Goal: Task Accomplishment & Management: Complete application form

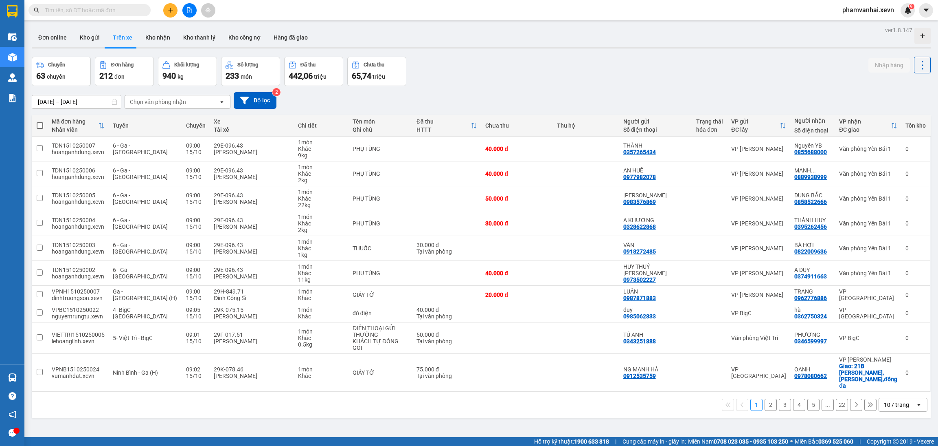
click at [124, 10] on input "text" at bounding box center [93, 10] width 96 height 9
click at [102, 15] on span at bounding box center [90, 10] width 122 height 12
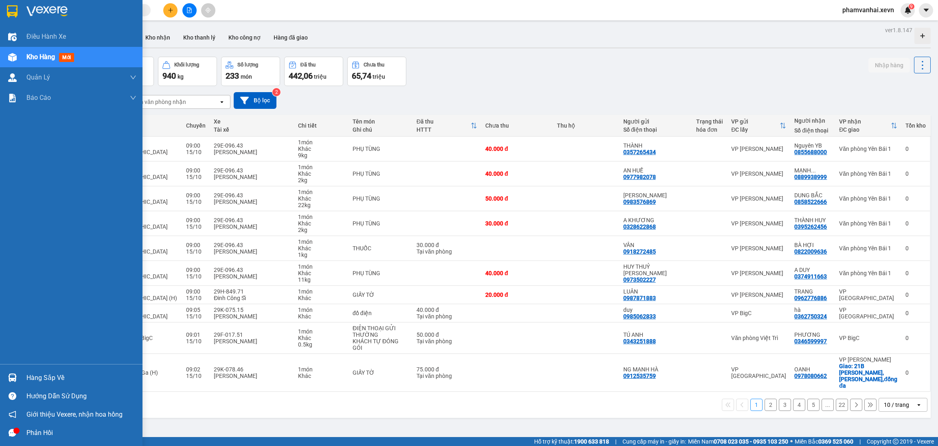
click at [18, 56] on div at bounding box center [12, 57] width 14 height 14
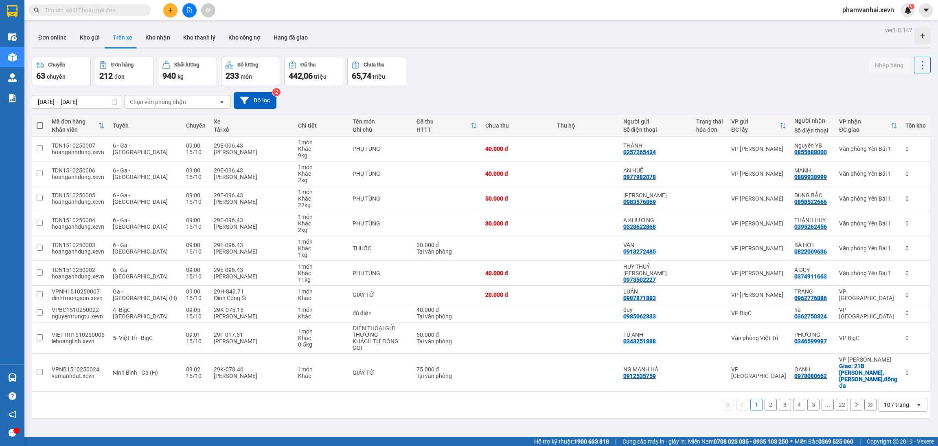
click at [95, 6] on input "text" at bounding box center [93, 10] width 96 height 9
click at [91, 14] on input "text" at bounding box center [93, 10] width 96 height 9
drag, startPoint x: 94, startPoint y: 6, endPoint x: 92, endPoint y: 14, distance: 8.8
click at [93, 6] on input "text" at bounding box center [93, 10] width 96 height 9
click at [172, 9] on icon "plus" at bounding box center [171, 10] width 6 height 6
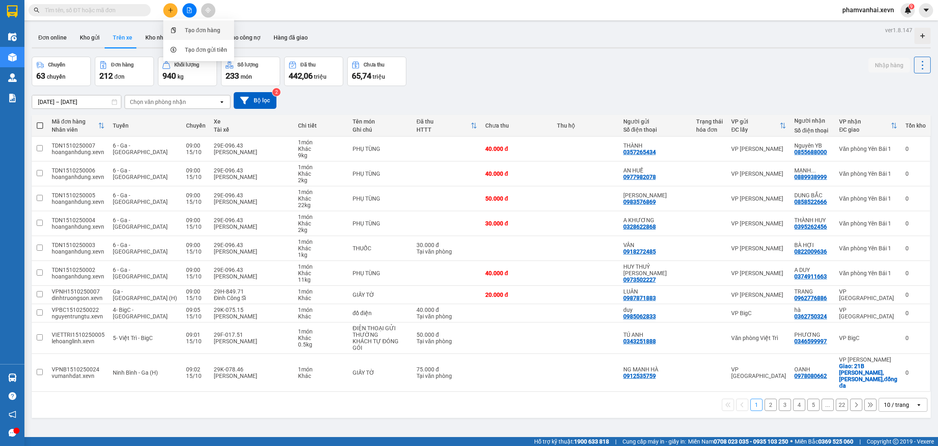
click at [201, 34] on div "Tạo đơn hàng" at bounding box center [202, 30] width 35 height 9
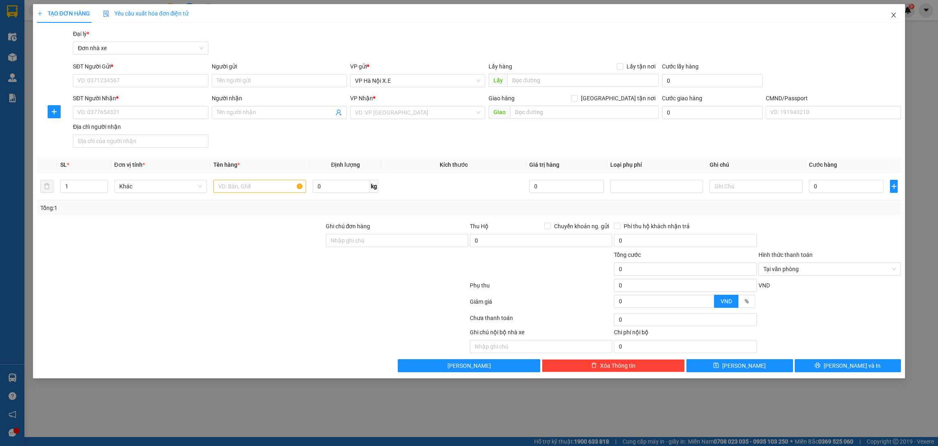
click at [895, 13] on icon "close" at bounding box center [894, 15] width 4 height 5
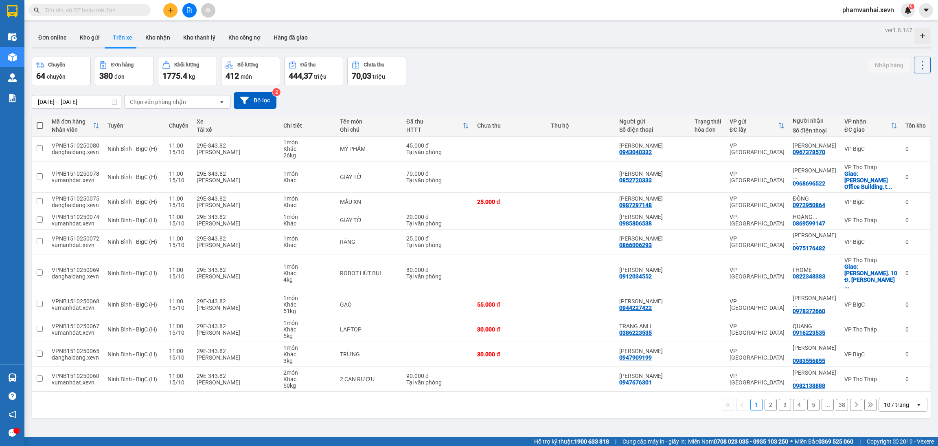
click at [86, 13] on input "text" at bounding box center [93, 10] width 96 height 9
click at [83, 36] on button "Kho gửi" at bounding box center [89, 38] width 33 height 20
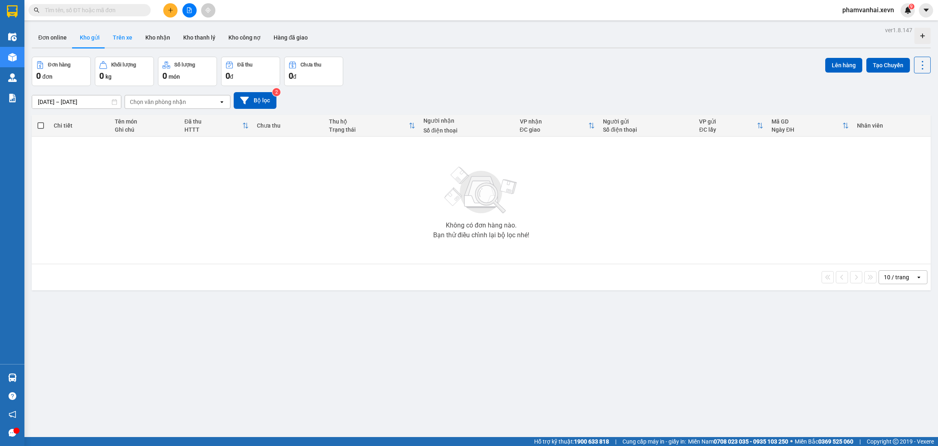
click at [123, 37] on button "Trên xe" at bounding box center [122, 38] width 33 height 20
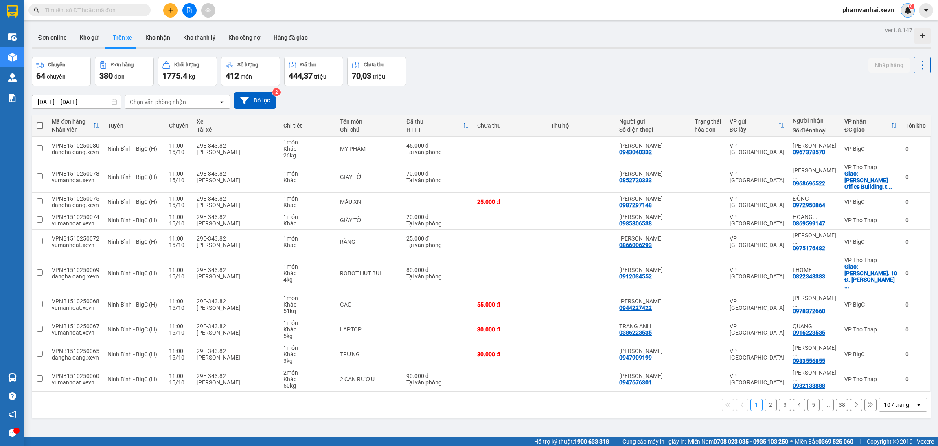
click at [907, 12] on img at bounding box center [908, 10] width 7 height 7
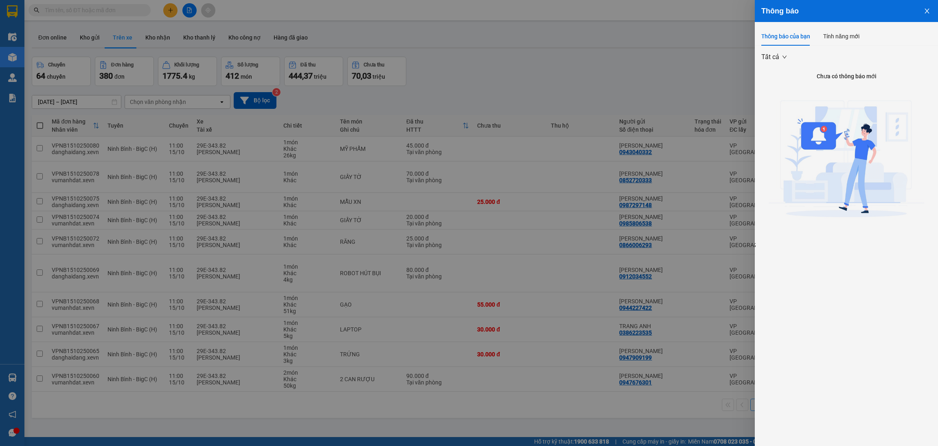
click at [681, 29] on div at bounding box center [469, 223] width 938 height 446
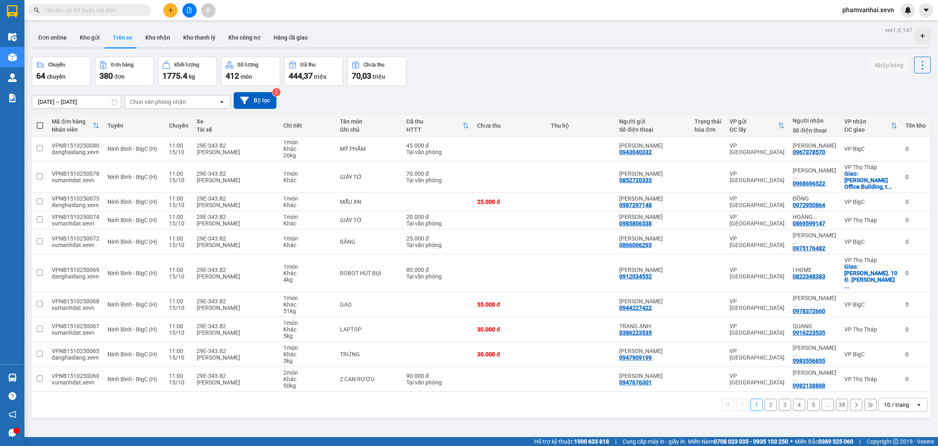
click at [872, 16] on div "phamvanhai.xevn" at bounding box center [875, 10] width 79 height 14
click at [876, 9] on span "phamvanhai.xevn" at bounding box center [868, 10] width 65 height 10
click at [863, 25] on span "Đăng xuất" at bounding box center [873, 25] width 46 height 9
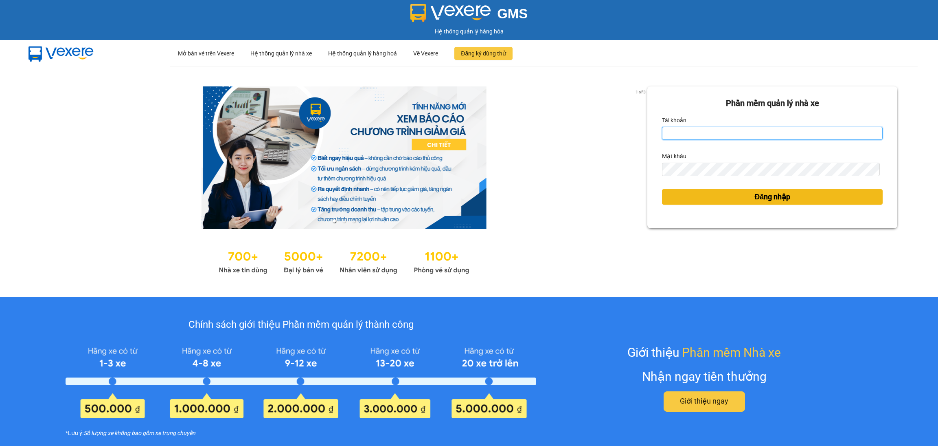
type input "phamvanhai.xevn"
click at [732, 196] on button "Đăng nhập" at bounding box center [772, 196] width 221 height 15
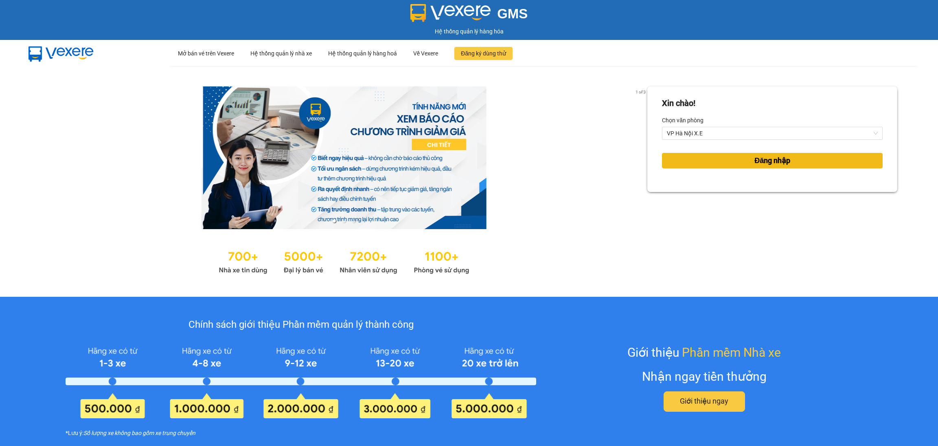
click at [758, 165] on span "Đăng nhập" at bounding box center [773, 160] width 36 height 11
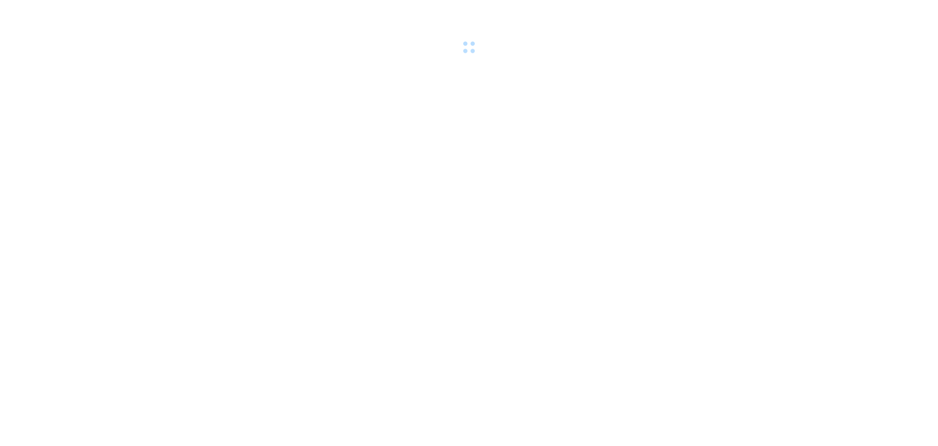
drag, startPoint x: 758, startPoint y: 165, endPoint x: 795, endPoint y: 173, distance: 38.0
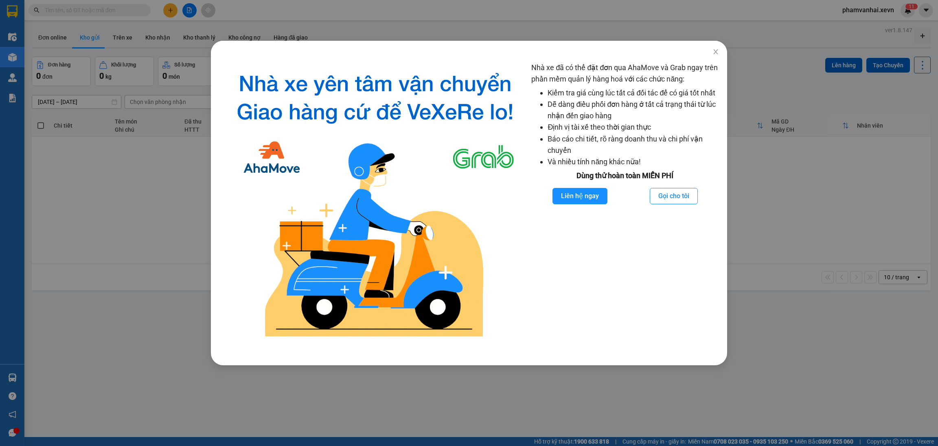
drag, startPoint x: 121, startPoint y: 30, endPoint x: 108, endPoint y: 7, distance: 26.6
click at [119, 27] on div "Nhà xe đã có thể đặt đơn qua AhaMove và Grab ngay trên phần mềm quản lý hàng ho…" at bounding box center [469, 223] width 938 height 446
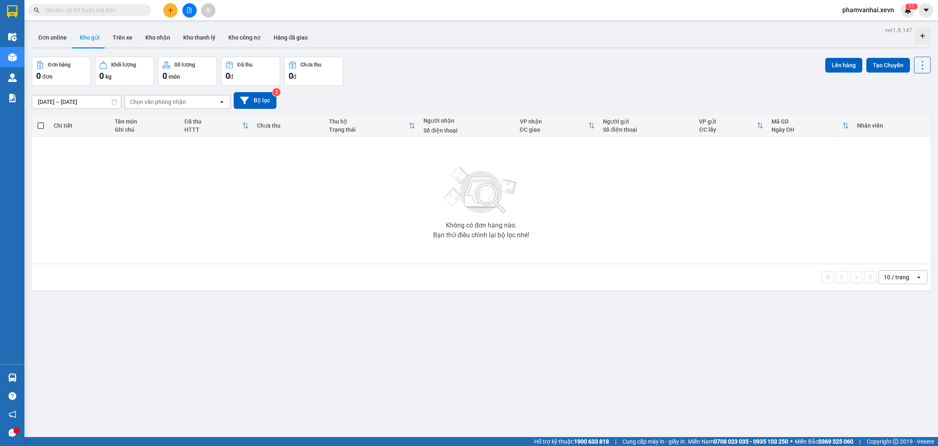
click at [103, 1] on body "Kết quả tìm kiếm ( 0 ) Bộ lọc No Data phamvanhai.xevn 1 1 Điều hành xe Kho hàng…" at bounding box center [469, 223] width 938 height 446
click at [102, 6] on input "text" at bounding box center [93, 10] width 96 height 9
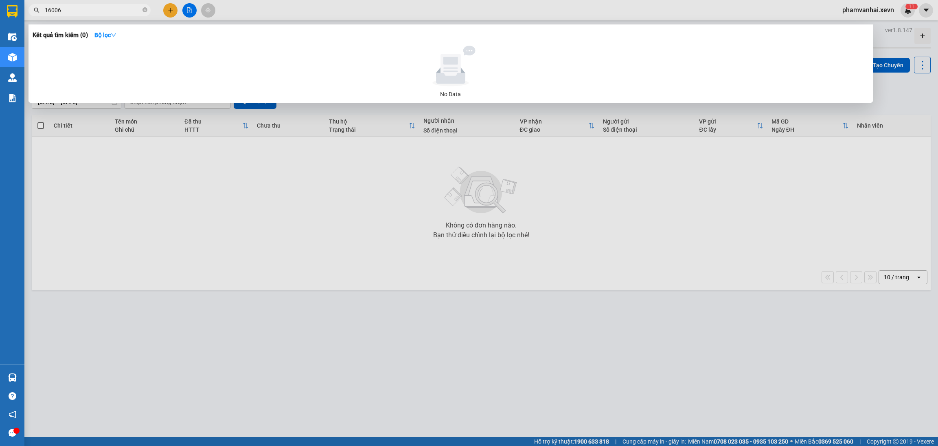
type input "16006"
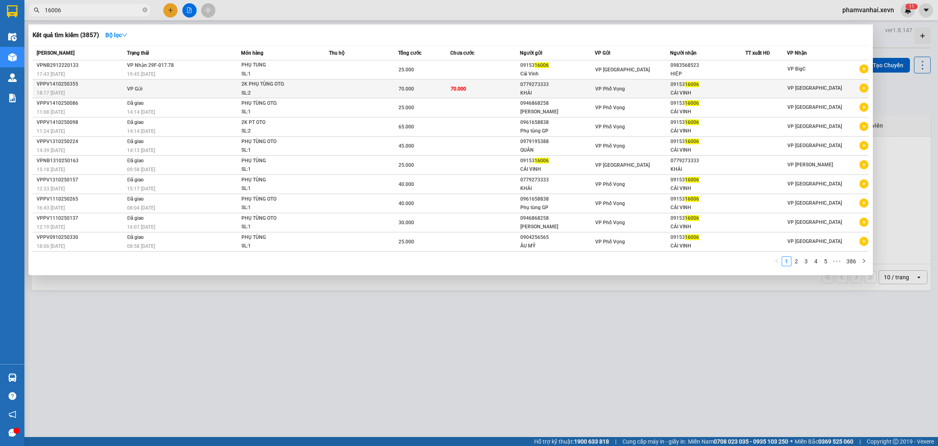
click at [230, 92] on td "VP Gửi" at bounding box center [183, 88] width 116 height 19
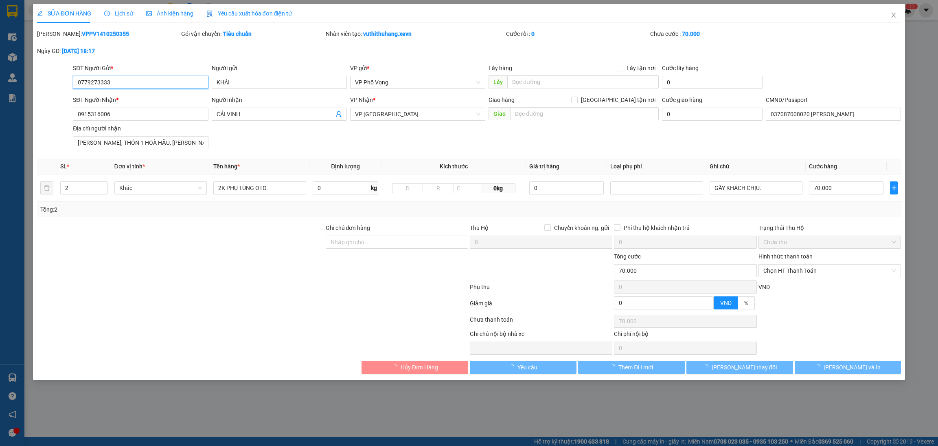
type input "0779273333"
type input "KHẢI"
type input "0915316006"
type input "CẢI VINH"
type input "037087008020 [PERSON_NAME]"
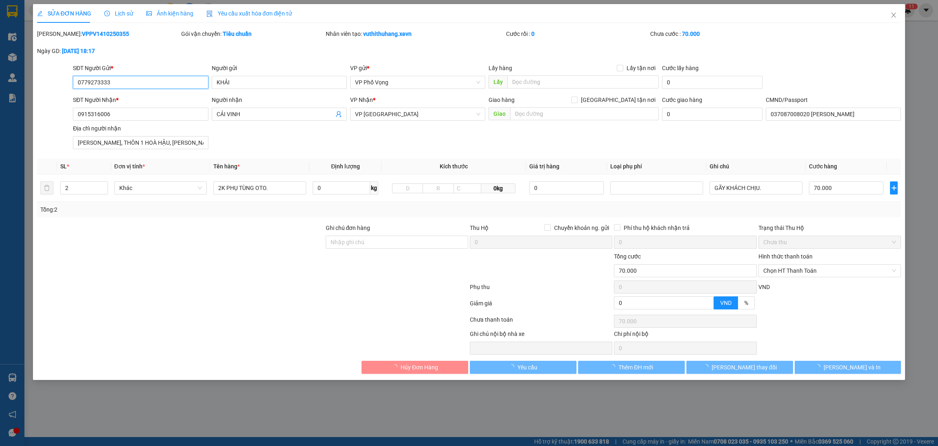
type input "[PERSON_NAME], THÔN 1 HOÀ HẬU, [PERSON_NAME]"
type input "0"
type input "70.000"
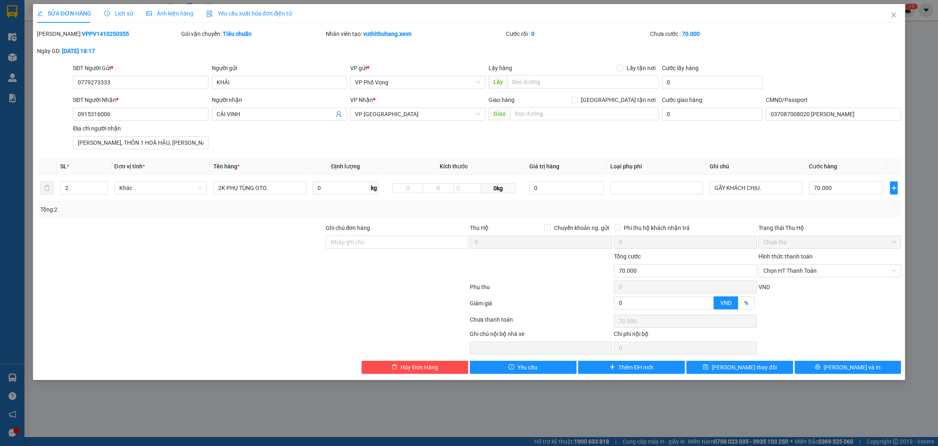
click at [123, 12] on span "Lịch sử" at bounding box center [118, 13] width 29 height 7
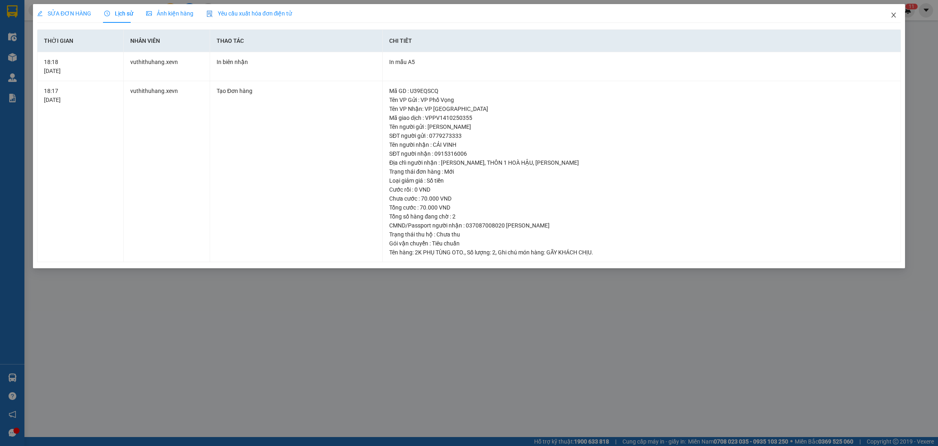
click at [895, 12] on icon "close" at bounding box center [894, 15] width 7 height 7
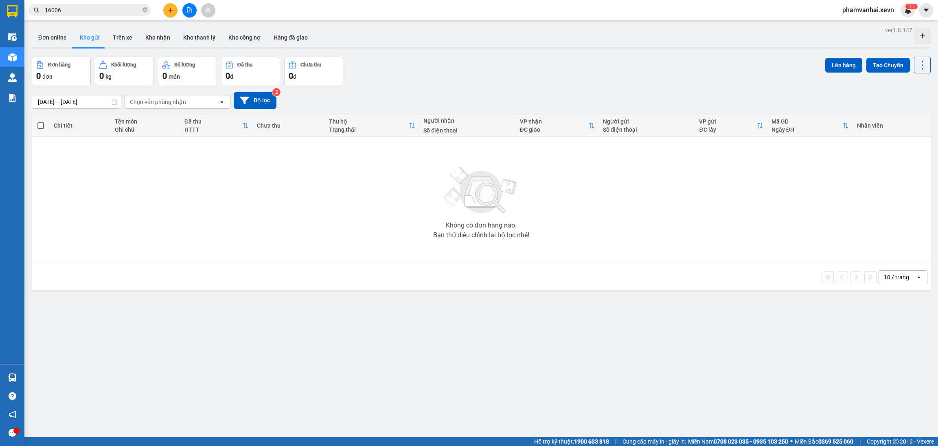
click at [97, 7] on input "16006" at bounding box center [93, 10] width 96 height 9
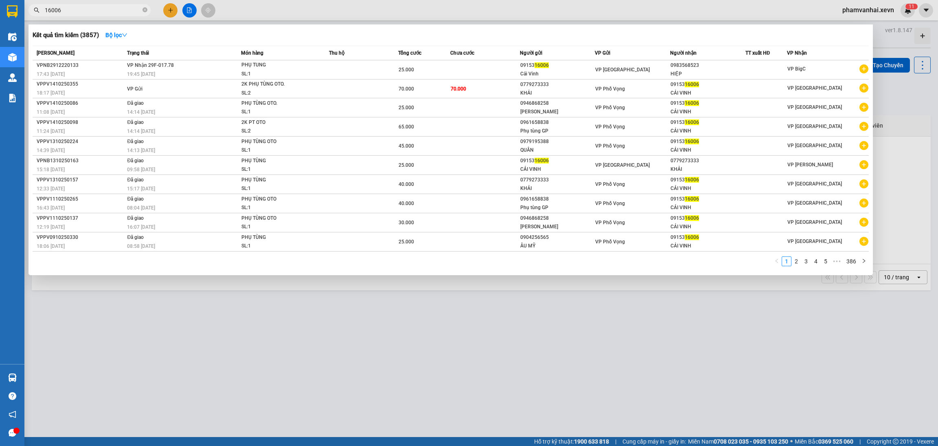
click at [97, 7] on input "16006" at bounding box center [93, 10] width 96 height 9
paste input "0974393329"
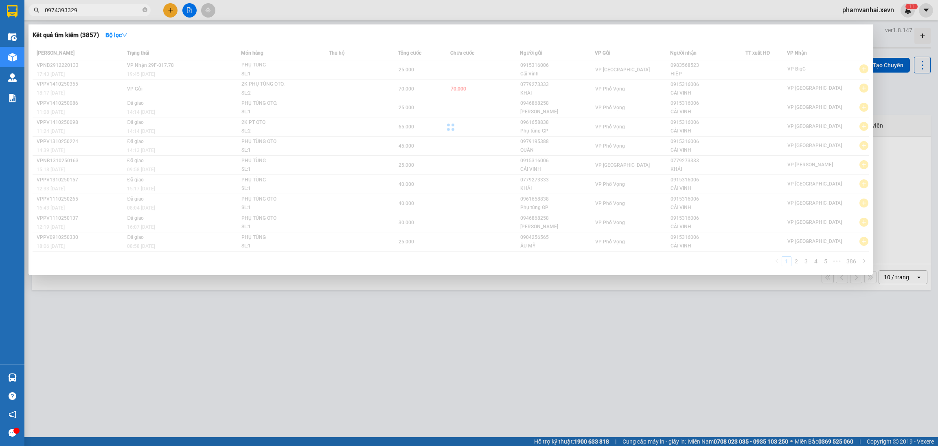
type input "0974393329"
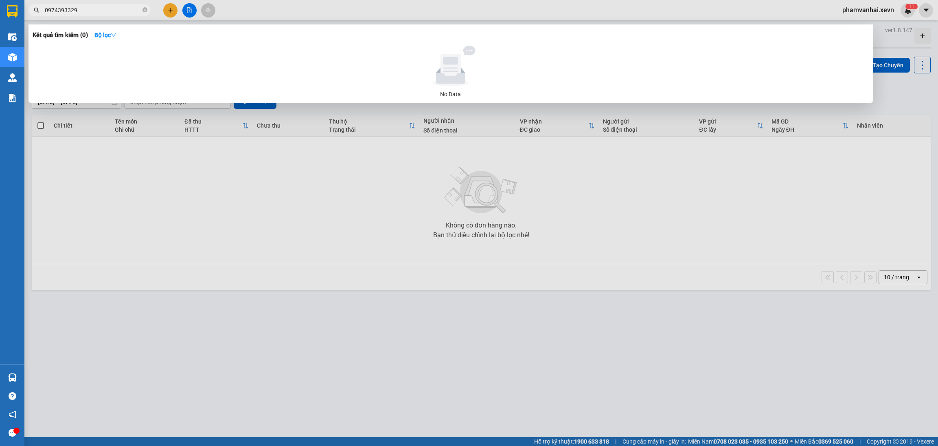
click at [911, 16] on div at bounding box center [469, 223] width 938 height 446
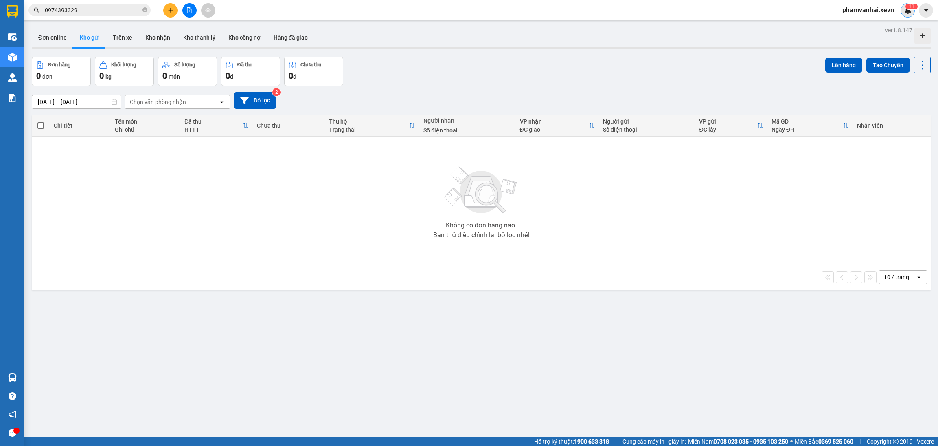
click at [910, 12] on img at bounding box center [908, 10] width 7 height 7
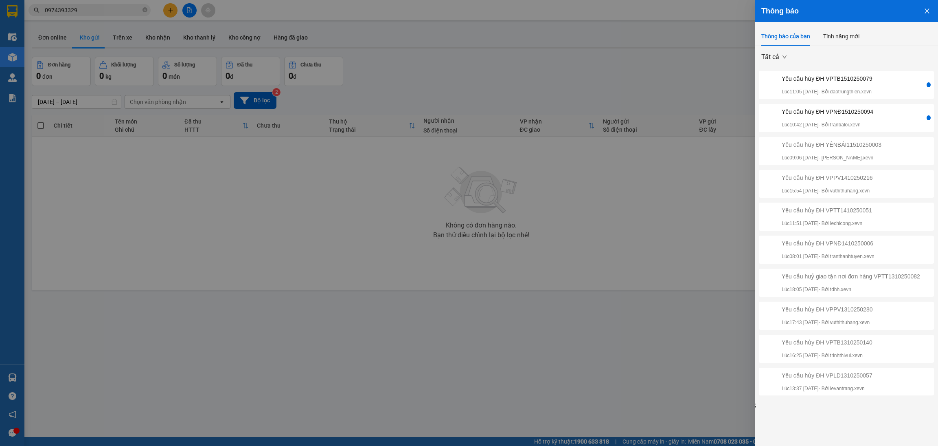
click at [867, 90] on p "Lúc 11:05 [DATE] - Bởi daotrungthien.xevn" at bounding box center [827, 92] width 91 height 8
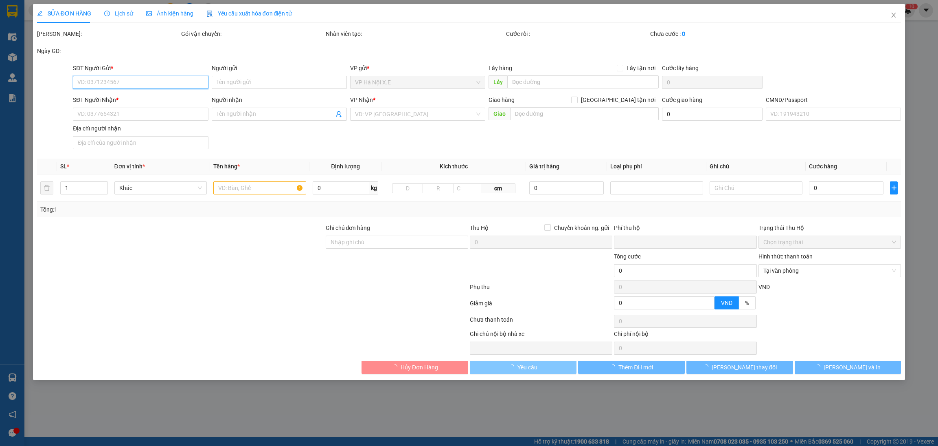
type input "0947174222"
type input "LINH"
type input "0986969546"
type input "thuỷ"
type input "034090005212-KHỞI"
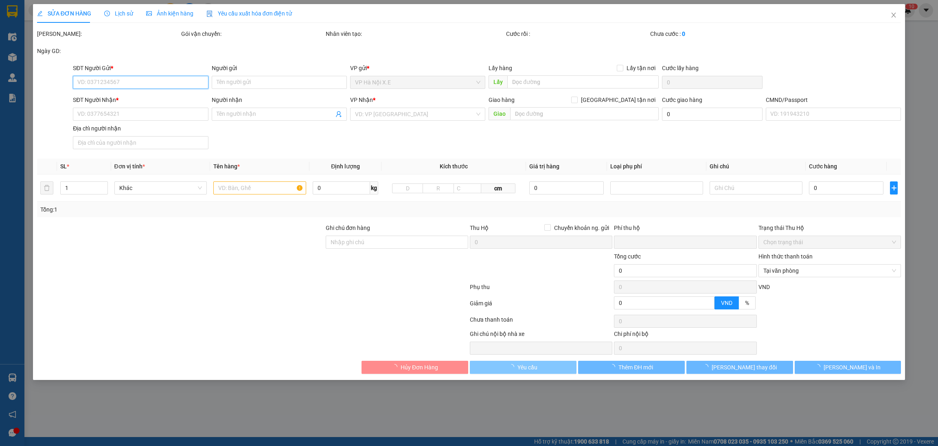
type input "huy don xxxx"
type input "0"
type input "30.000"
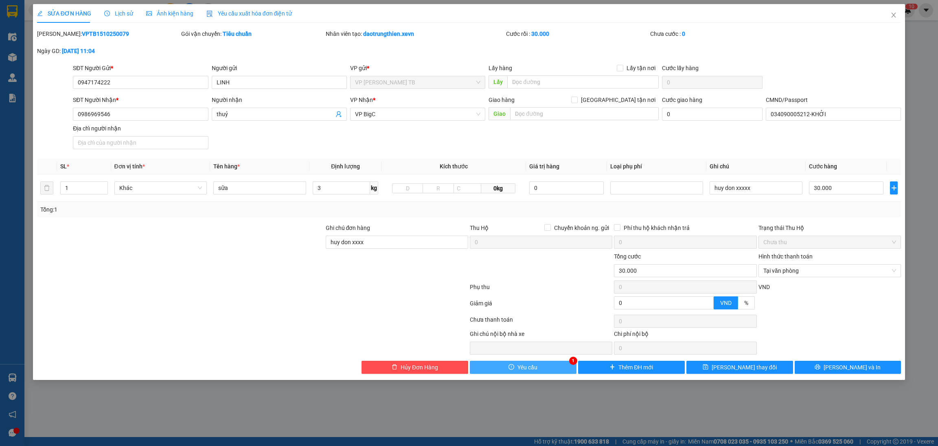
click at [538, 366] on button "Yêu cầu" at bounding box center [523, 366] width 107 height 13
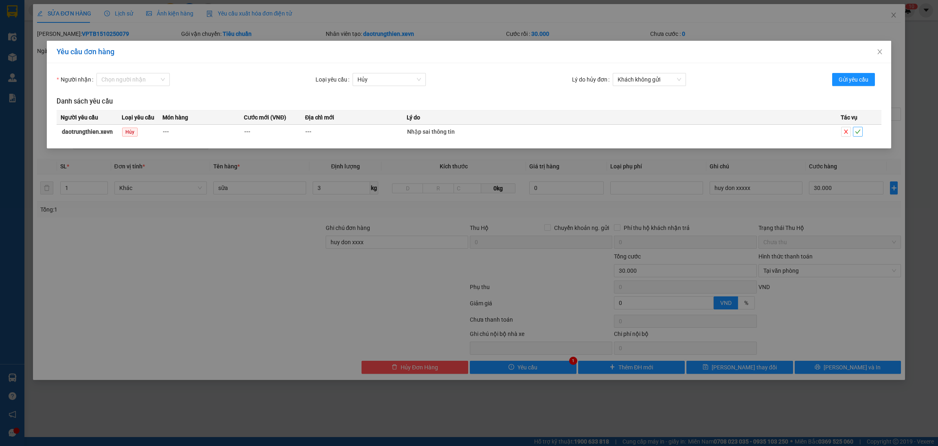
click at [858, 136] on button "button" at bounding box center [858, 132] width 10 height 10
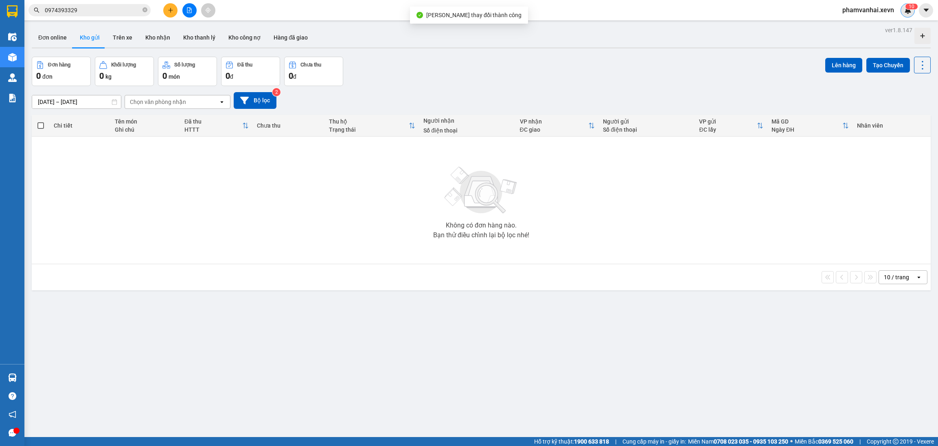
click at [906, 12] on img at bounding box center [908, 10] width 7 height 7
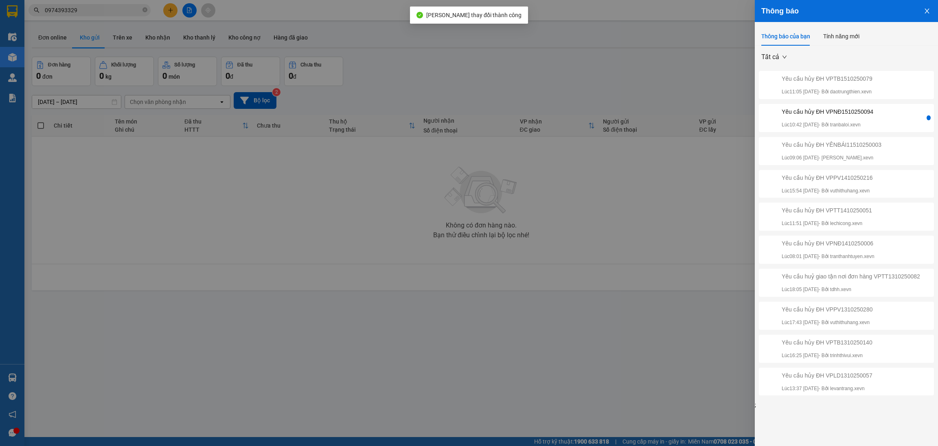
click at [881, 114] on div "Yêu cầu hủy ĐH VPNĐ1510250094 Lúc 10:42 [DATE] - Bởi tranbaloi.xevn" at bounding box center [843, 118] width 165 height 22
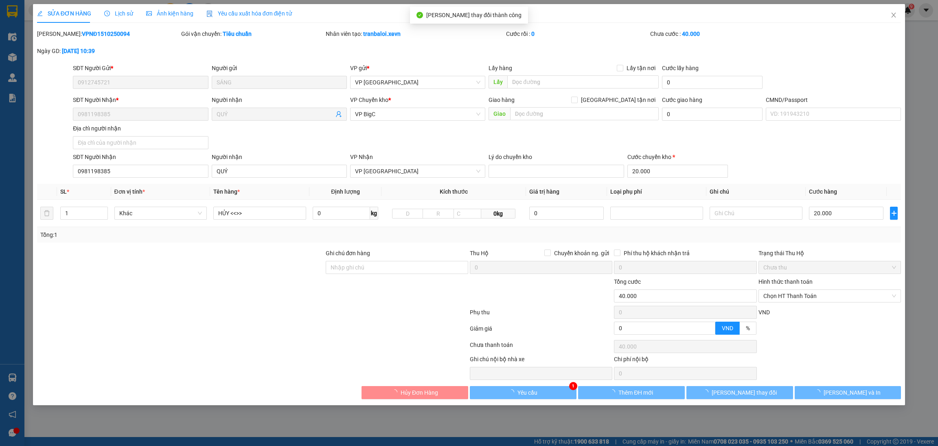
type input "0912745721"
type input "SÁNG"
type input "0981198385"
type input "QUÝ"
type input "0"
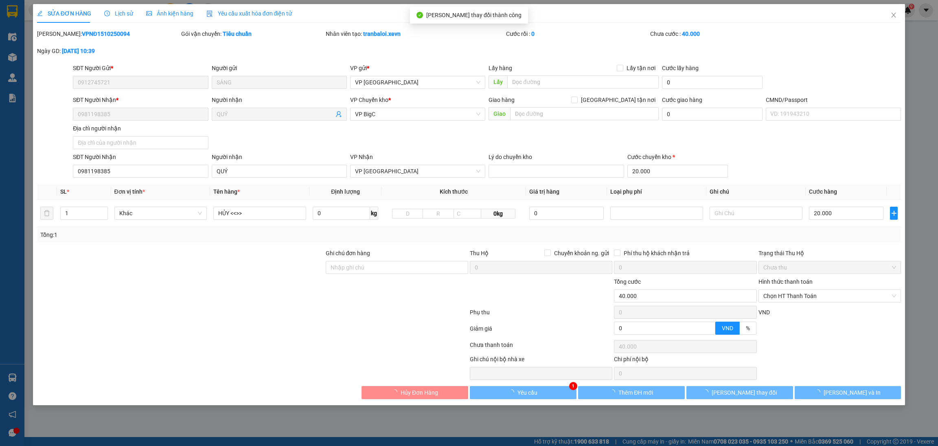
type input "40.000"
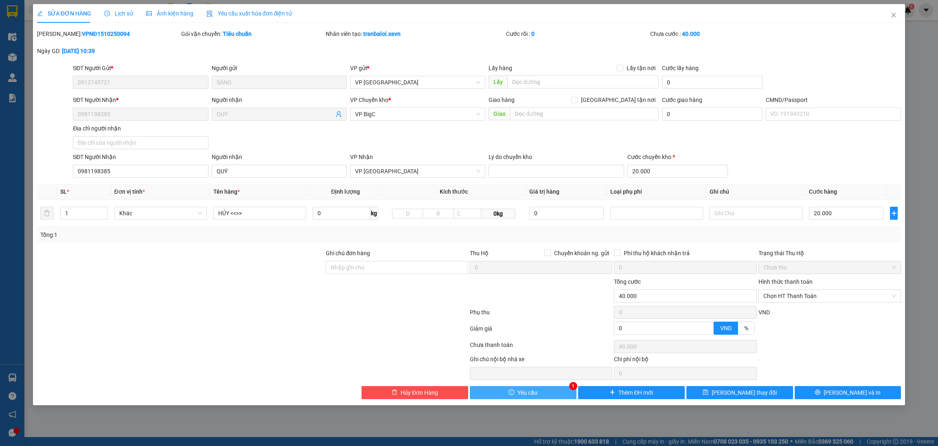
click at [548, 389] on button "Yêu cầu" at bounding box center [523, 392] width 107 height 13
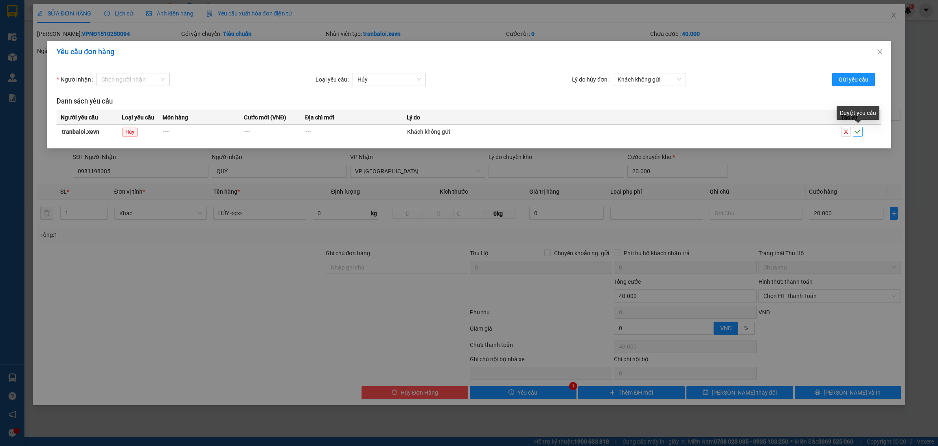
click at [856, 130] on icon "check" at bounding box center [858, 132] width 6 height 6
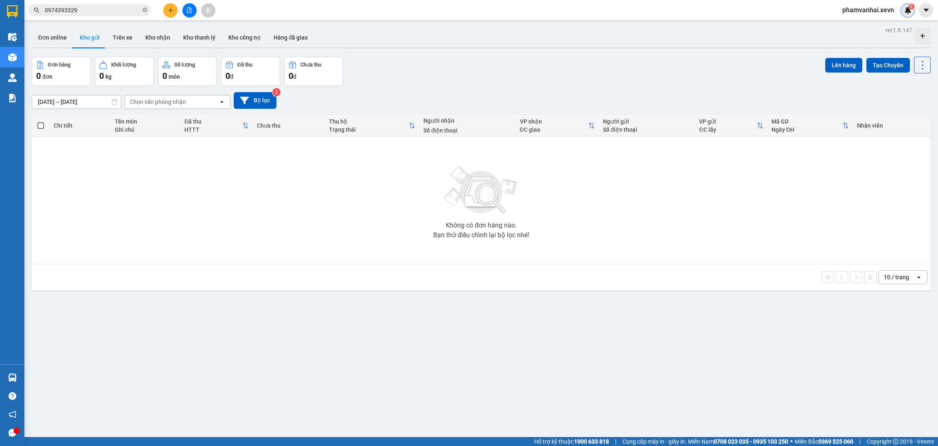
click at [906, 9] on img at bounding box center [908, 10] width 7 height 7
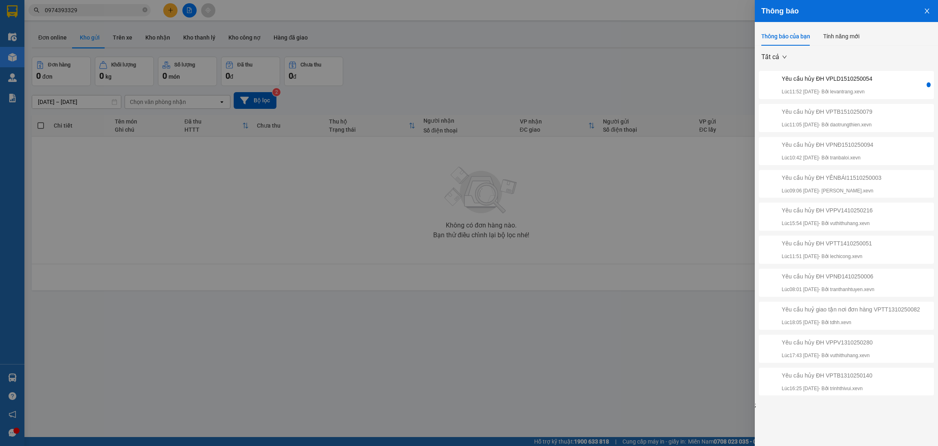
click at [861, 92] on p "Lúc 11:52 [DATE] - Bởi levantrang.xevn" at bounding box center [827, 92] width 91 height 8
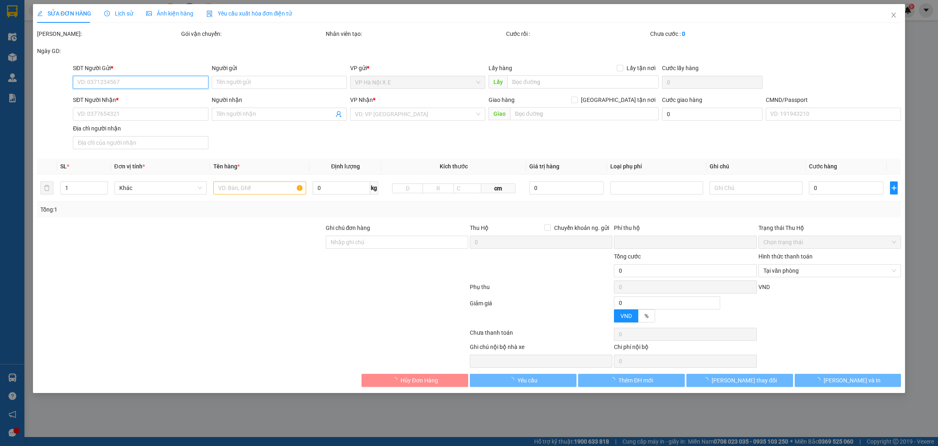
type input "0834555788"
type input "HẰNG"
type input "0823839222"
type input "OANH"
checkbox input "true"
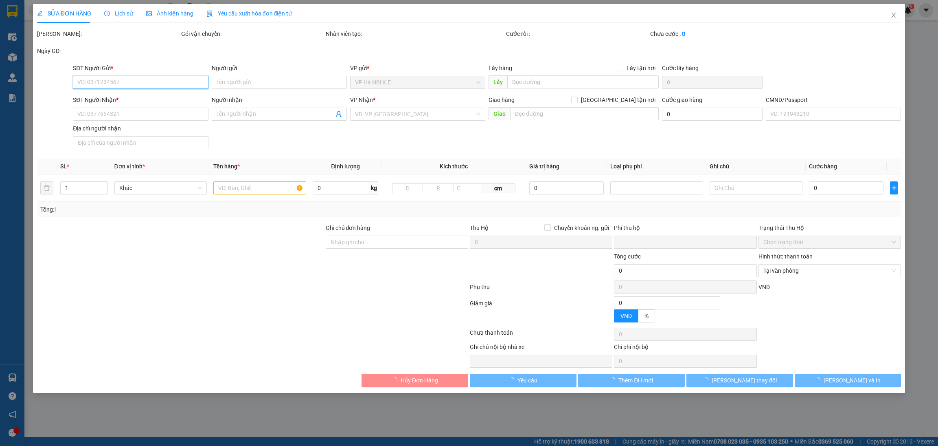
type input "92 [PERSON_NAME][STREET_ADDRESS] Nam"
type input "0"
type input "65.000"
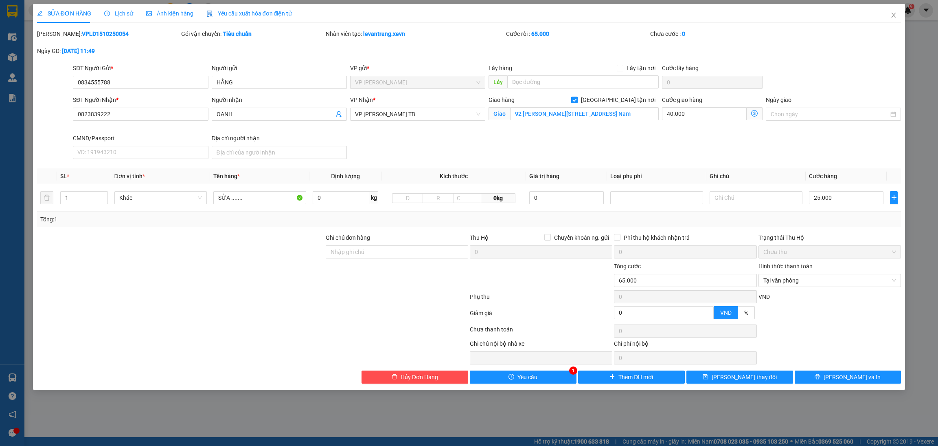
click at [564, 386] on div "SỬA ĐƠN HÀNG Lịch sử Ảnh kiện hàng Yêu cầu xuất hóa đơn điện tử Total Paid Fee …" at bounding box center [469, 196] width 873 height 385
click at [560, 378] on button "Yêu cầu" at bounding box center [523, 376] width 107 height 13
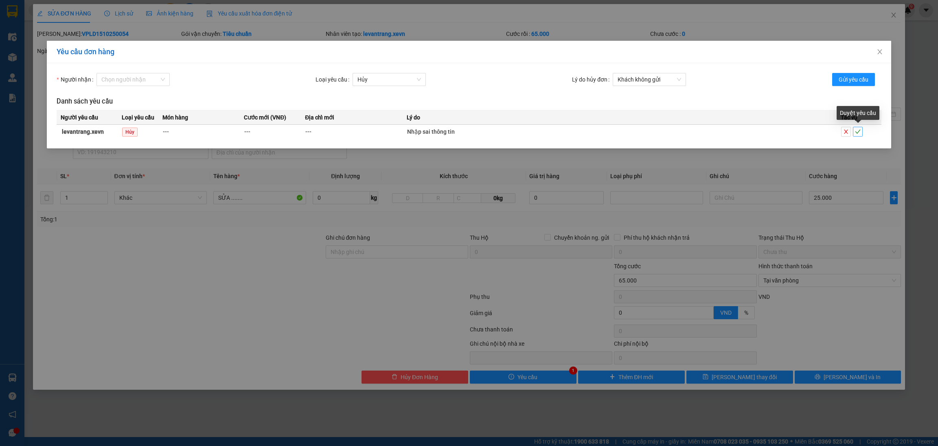
click at [861, 131] on icon "check" at bounding box center [858, 132] width 6 height 6
